Goal: Information Seeking & Learning: Check status

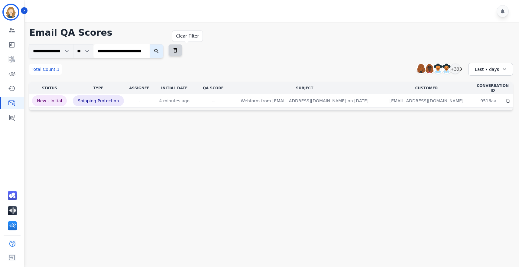
click at [178, 51] on icon at bounding box center [175, 50] width 6 height 6
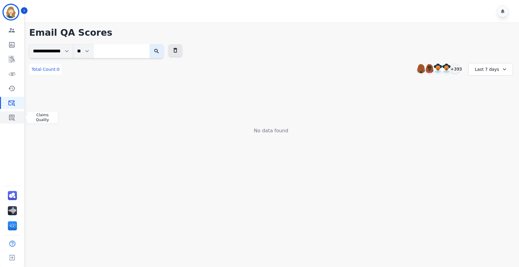
click at [13, 115] on icon "Sidebar" at bounding box center [12, 118] width 6 height 6
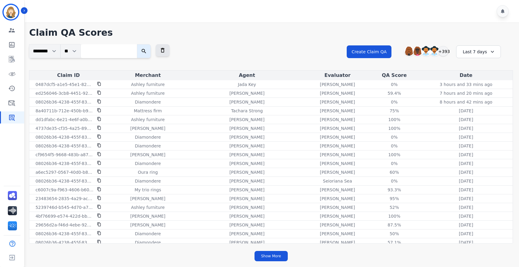
click at [491, 53] on icon at bounding box center [492, 52] width 6 height 6
click at [480, 116] on li "Last 12 months" at bounding box center [482, 121] width 30 height 12
click at [277, 255] on button "Show More" at bounding box center [271, 256] width 33 height 10
click at [272, 255] on button "Show More" at bounding box center [271, 256] width 33 height 10
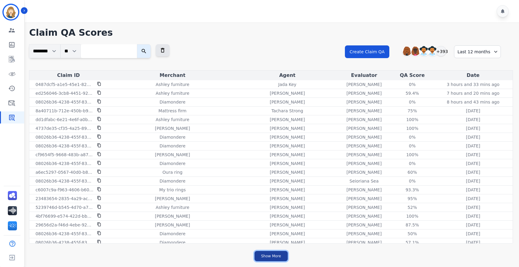
click at [272, 255] on button "Show More" at bounding box center [271, 256] width 33 height 10
click at [90, 51] on input "search" at bounding box center [109, 51] width 56 height 14
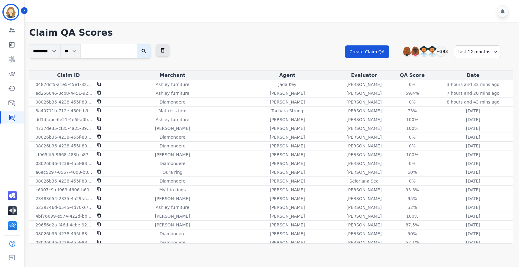
paste input "**********"
type input "**********"
click at [141, 44] on button "submit" at bounding box center [148, 51] width 14 height 14
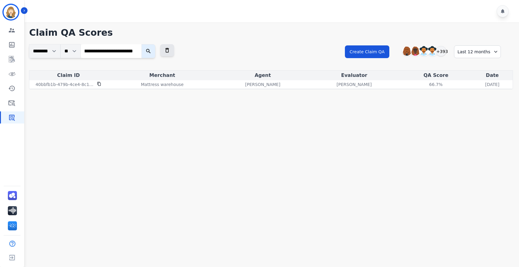
scroll to position [0, 0]
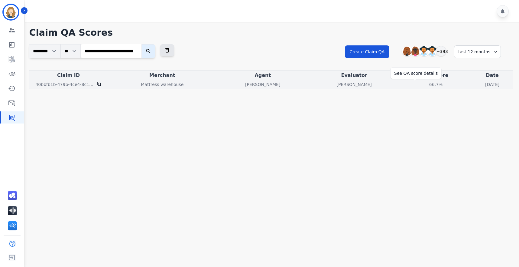
click at [422, 85] on div "66.7%" at bounding box center [435, 84] width 27 height 6
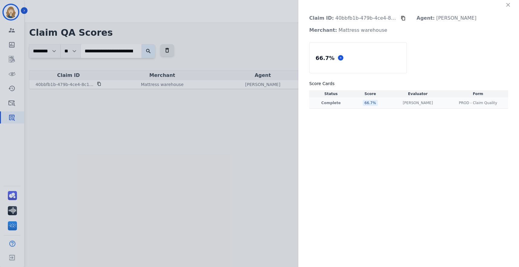
click at [372, 103] on div "66.7 %" at bounding box center [370, 103] width 15 height 6
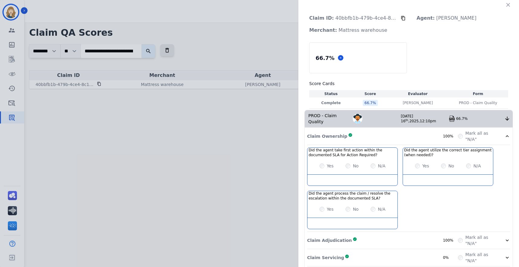
click at [451, 119] on img at bounding box center [452, 118] width 6 height 6
click at [506, 6] on icon "button" at bounding box center [508, 5] width 4 height 4
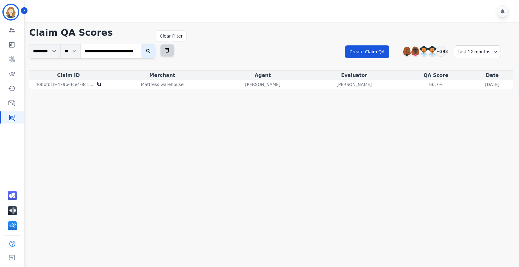
click at [168, 50] on icon at bounding box center [167, 50] width 6 height 6
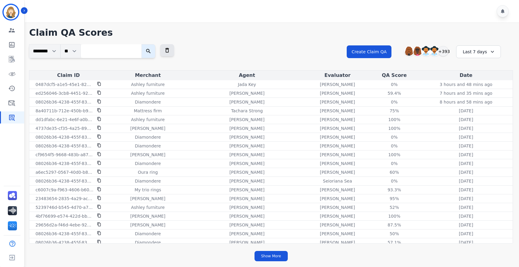
click at [102, 52] on input "search" at bounding box center [111, 51] width 61 height 14
paste input "**********"
type input "**********"
click at [141, 44] on button "submit" at bounding box center [148, 51] width 14 height 14
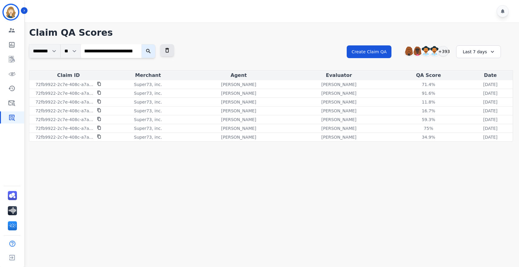
scroll to position [0, 0]
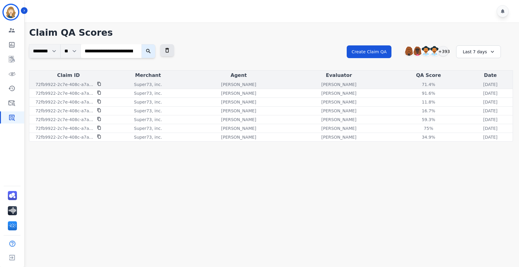
click at [100, 83] on icon at bounding box center [99, 84] width 4 height 4
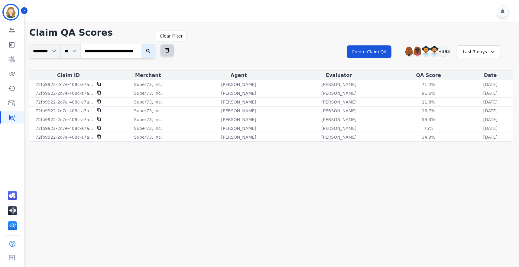
click at [166, 52] on button at bounding box center [167, 50] width 14 height 12
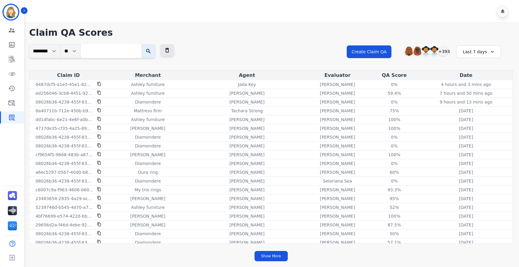
click at [468, 52] on div "Last 7 days" at bounding box center [478, 51] width 45 height 13
click at [485, 119] on li "Last 12 months" at bounding box center [482, 121] width 30 height 12
click at [273, 255] on button "Show More" at bounding box center [271, 256] width 33 height 10
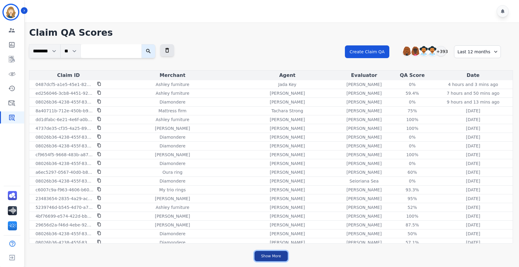
click at [273, 255] on button "Show More" at bounding box center [271, 256] width 33 height 10
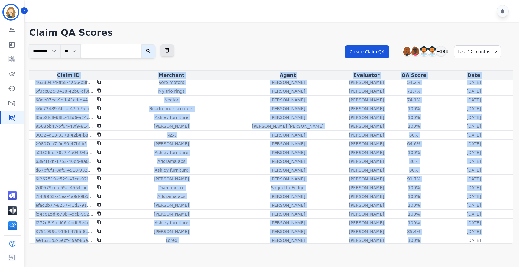
scroll to position [6298, 0]
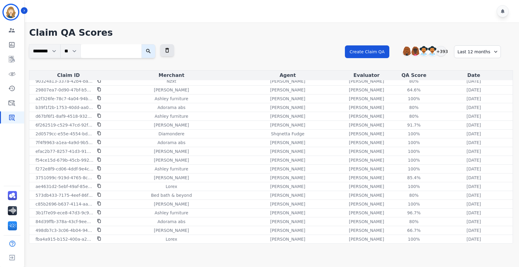
drag, startPoint x: 54, startPoint y: 73, endPoint x: 478, endPoint y: 244, distance: 457.1
click at [478, 244] on div "**********" at bounding box center [271, 134] width 496 height 225
copy thead
click at [487, 242] on td "[DATE] [DATE] 8:04am" at bounding box center [474, 239] width 78 height 9
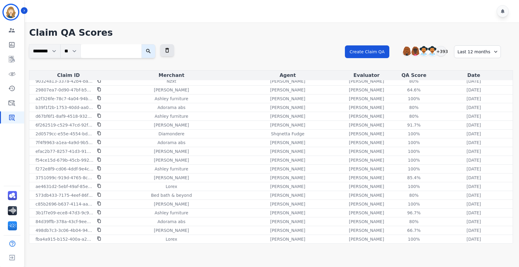
click at [91, 74] on div "Claim ID" at bounding box center [69, 75] width 76 height 7
drag, startPoint x: 481, startPoint y: 239, endPoint x: 58, endPoint y: 73, distance: 454.5
